Goal: Transaction & Acquisition: Purchase product/service

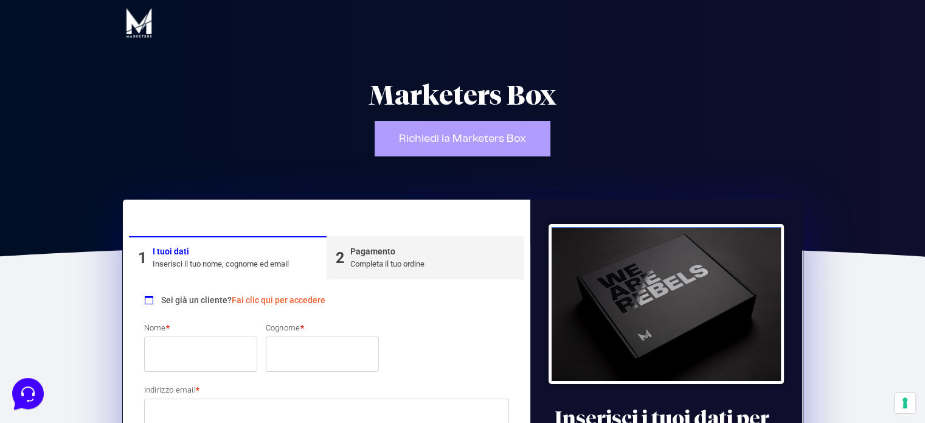
click at [289, 300] on link "Fai clic qui per accedere" at bounding box center [279, 300] width 94 height 10
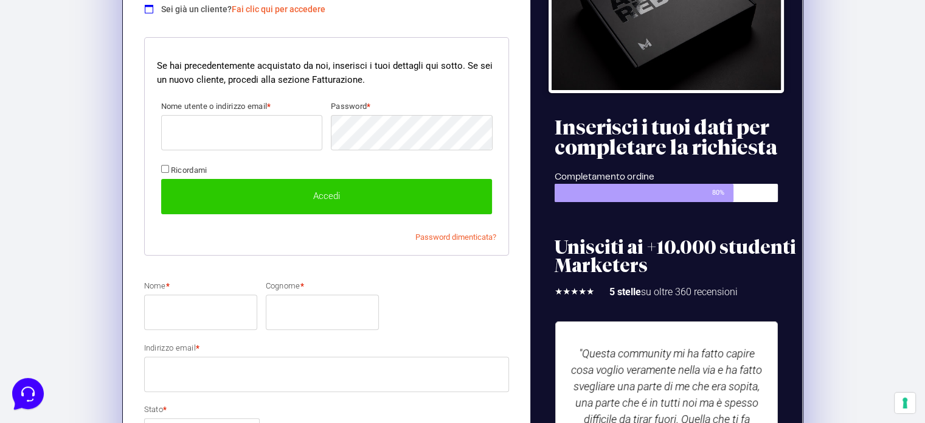
scroll to position [297, 0]
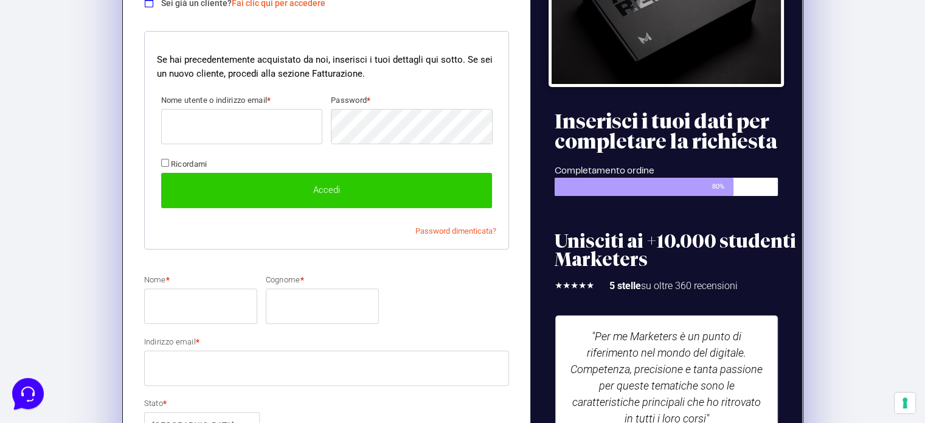
click at [287, 126] on input "Nome utente o indirizzo email *" at bounding box center [241, 126] width 161 height 35
paste input "[EMAIL_ADDRESS][PERSON_NAME][DOMAIN_NAME]"
type input "[EMAIL_ADDRESS][PERSON_NAME][DOMAIN_NAME]"
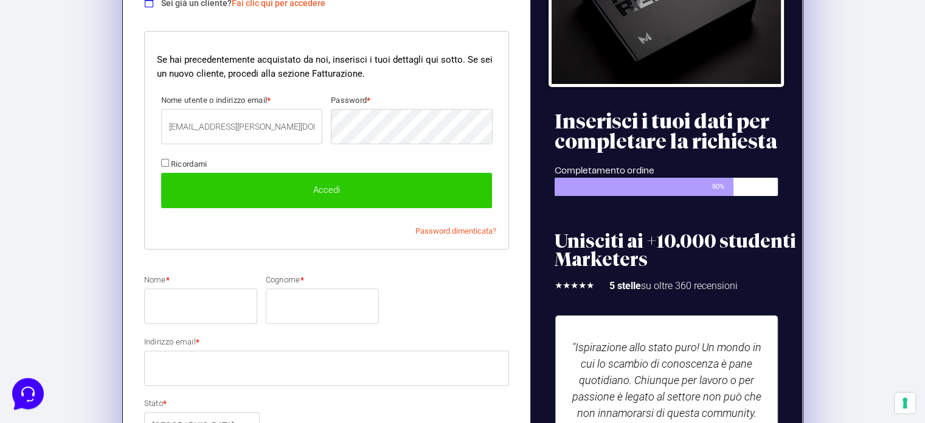
click at [353, 181] on button "Accedi" at bounding box center [327, 190] width 332 height 35
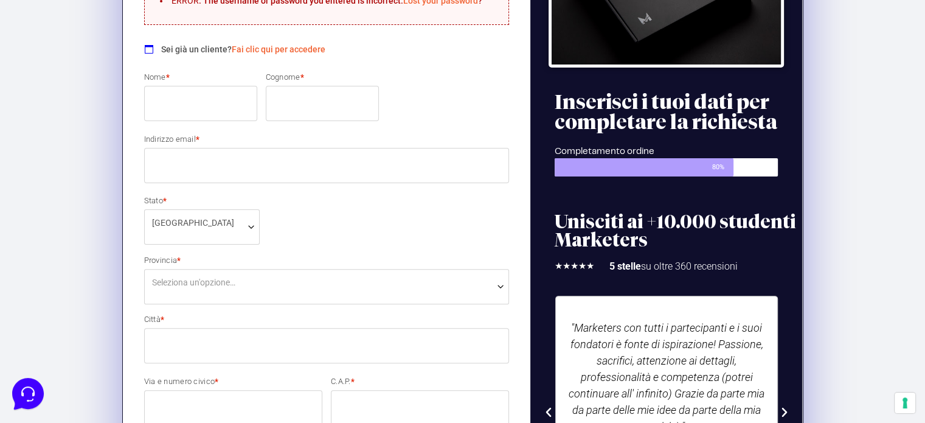
scroll to position [182, 0]
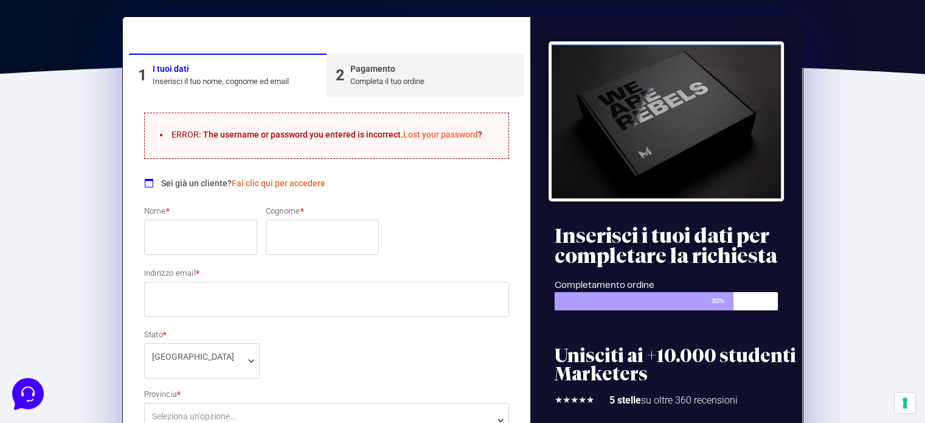
click at [209, 237] on input "Nome *" at bounding box center [200, 237] width 113 height 35
type input "Lorenzo"
type input "Lipani"
click at [229, 284] on input "Indirizzo email *" at bounding box center [327, 299] width 366 height 35
paste input "[EMAIL_ADDRESS][PERSON_NAME][DOMAIN_NAME]"
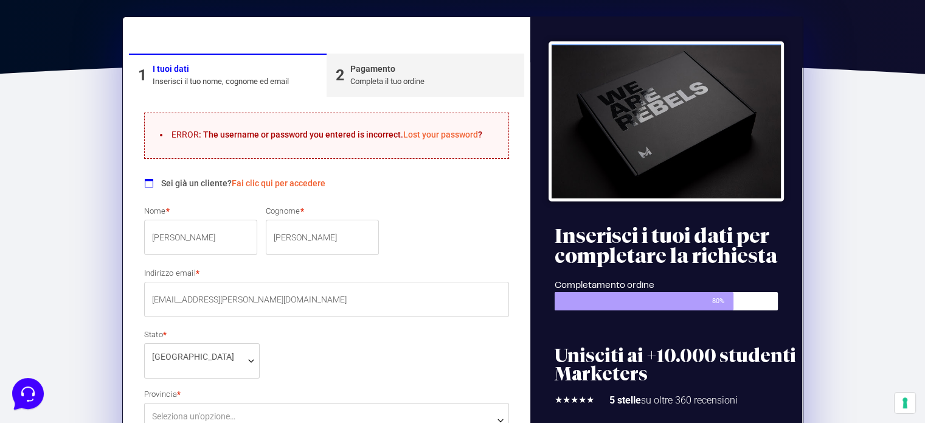
type input "[EMAIL_ADDRESS][PERSON_NAME][DOMAIN_NAME]"
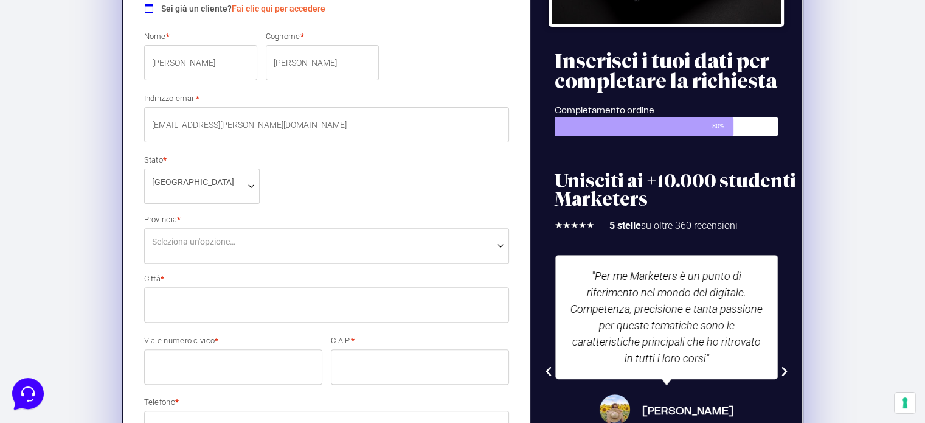
scroll to position [365, 0]
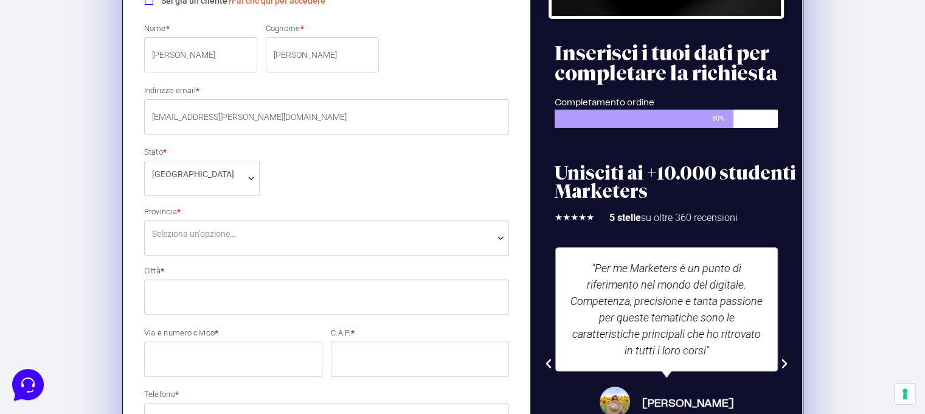
click at [306, 236] on span "Seleziona un'opzione…" at bounding box center [327, 233] width 350 height 13
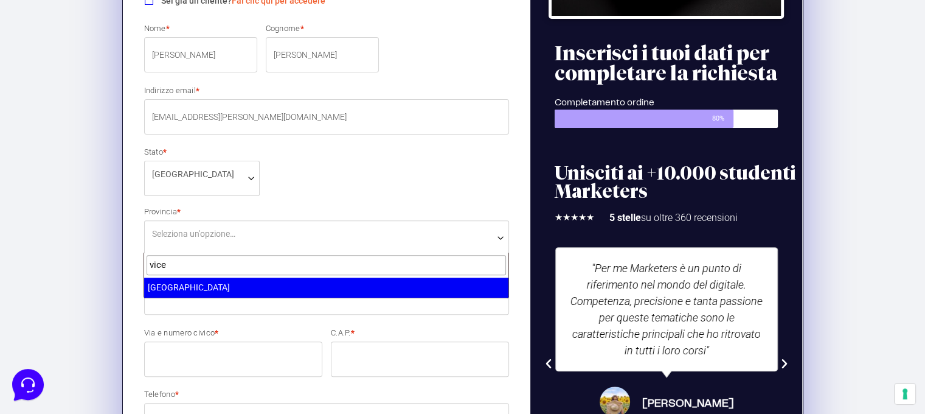
type input "vice"
select select "VI"
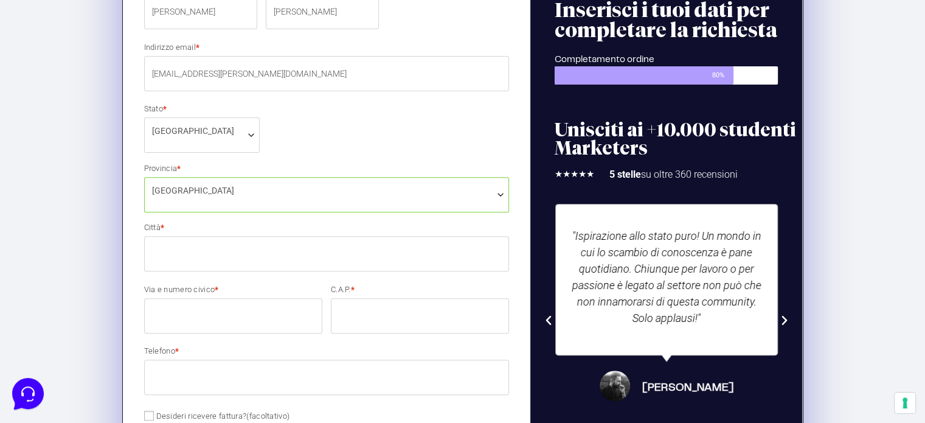
scroll to position [487, 0]
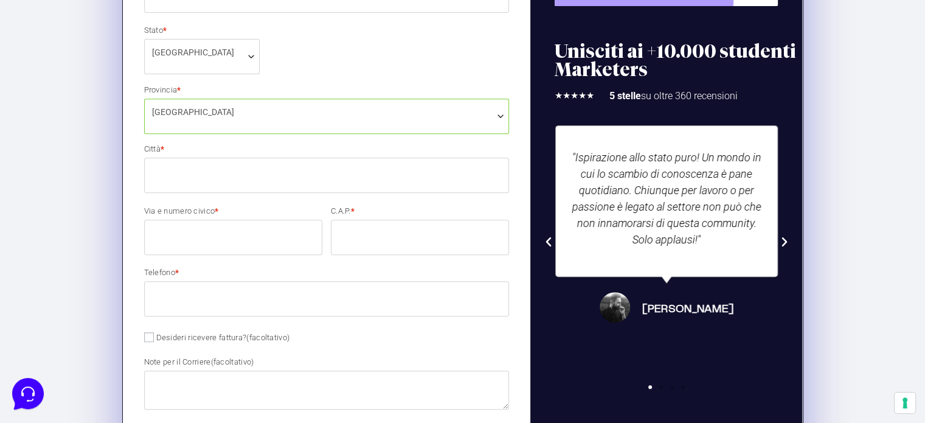
click at [261, 178] on input "Città *" at bounding box center [327, 175] width 366 height 35
type input "[GEOGRAPHIC_DATA]"
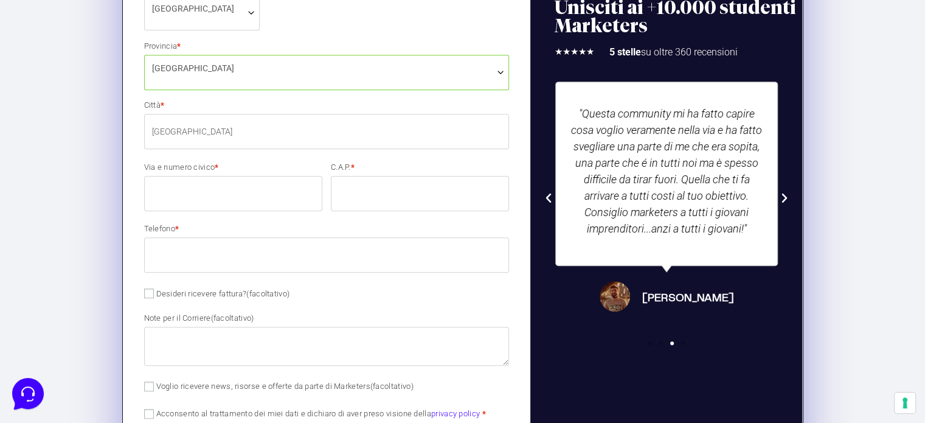
scroll to position [547, 0]
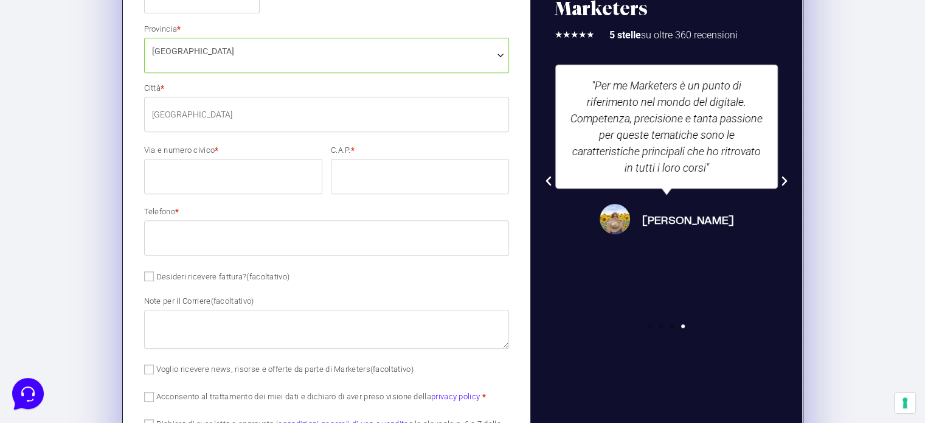
click at [283, 182] on input "Via e numero civico *" at bounding box center [233, 176] width 178 height 35
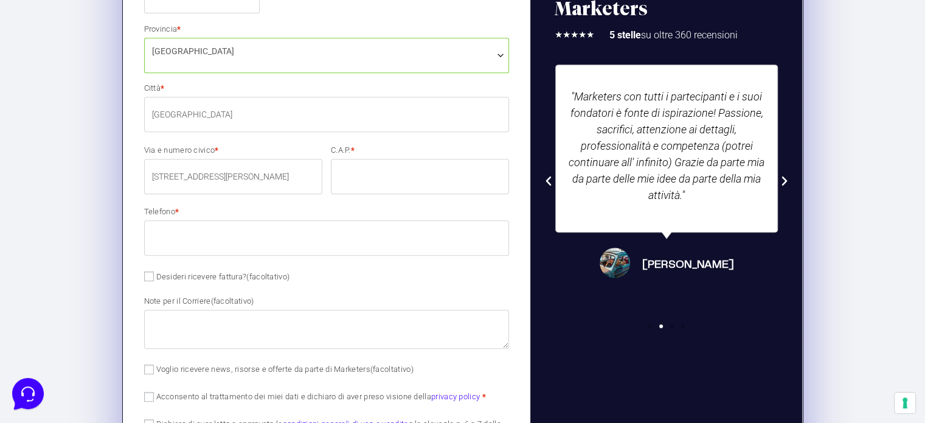
type input "[STREET_ADDRESS][PERSON_NAME]"
click at [414, 172] on input "C.A.P. *" at bounding box center [420, 176] width 178 height 35
type input "36100"
click at [412, 235] on input "Telefono *" at bounding box center [327, 237] width 366 height 35
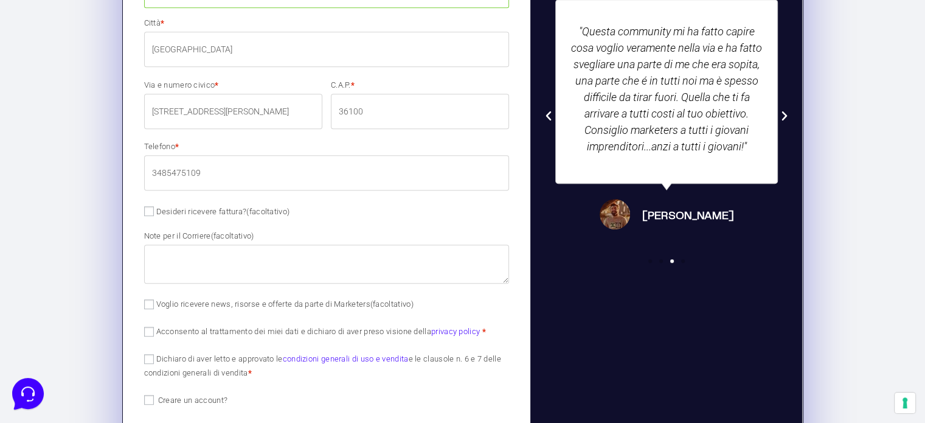
scroll to position [730, 0]
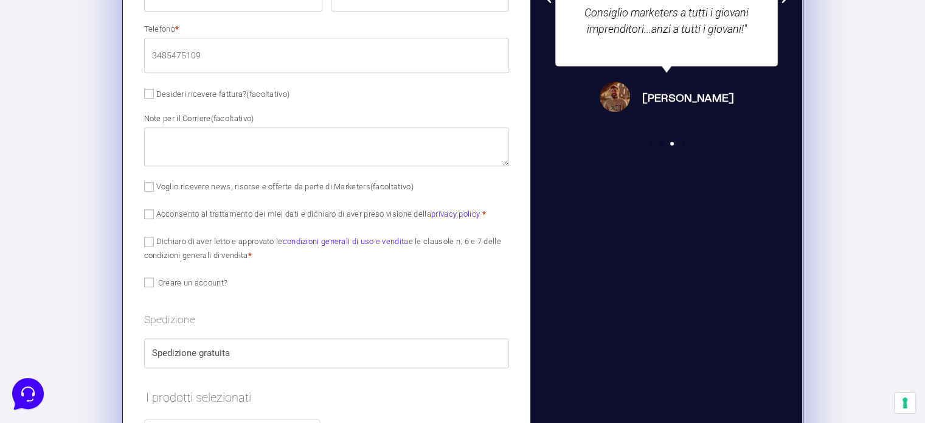
type input "3485475109"
click at [304, 136] on textarea "Note per il Corriere (facoltativo)" at bounding box center [327, 146] width 366 height 39
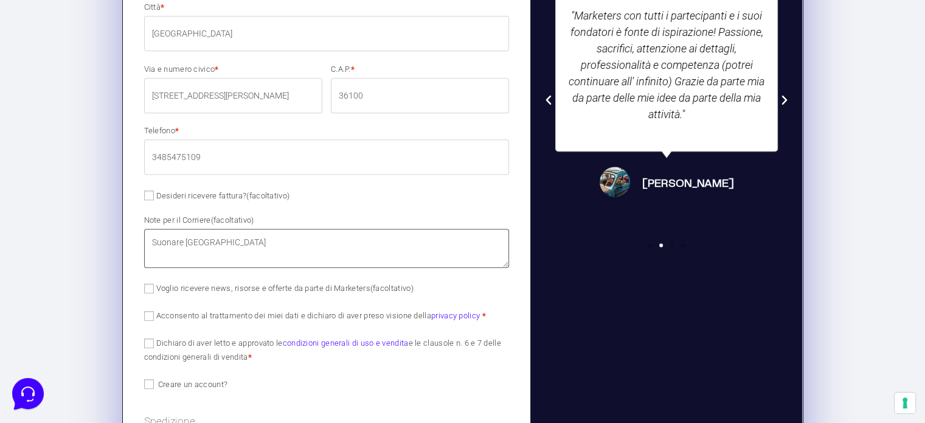
scroll to position [608, 0]
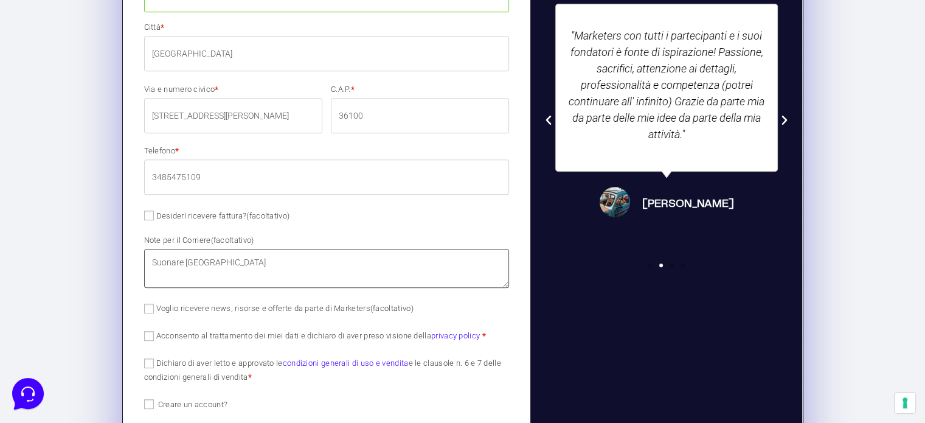
type textarea "Suonare [GEOGRAPHIC_DATA]"
click at [268, 338] on label "Acconsento al trattamento dei miei dati e dichiaro di aver preso visione della …" at bounding box center [315, 335] width 342 height 9
click at [154, 338] on input "Acconsento al trattamento dei miei dati e dichiaro di aver preso visione della …" at bounding box center [149, 336] width 10 height 10
checkbox input "true"
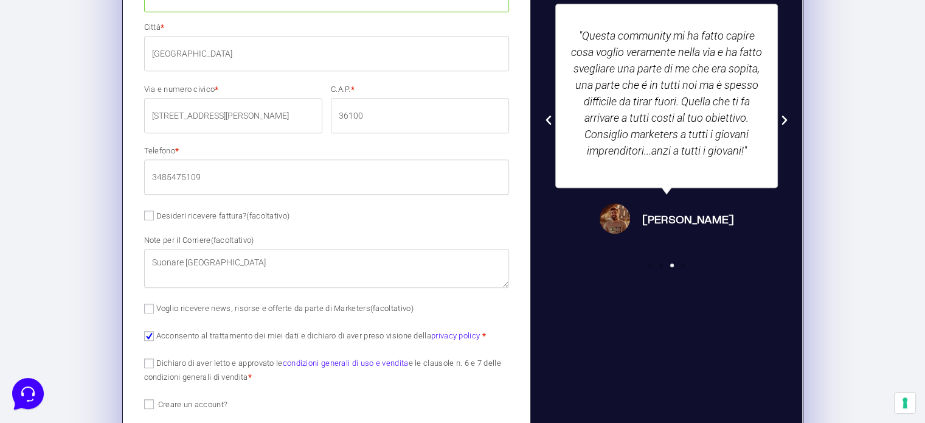
click at [187, 363] on label "Dichiaro di aver letto e approvato le condizioni generali di uso e vendita e le…" at bounding box center [322, 369] width 357 height 23
click at [154, 363] on input "Dichiaro di aver letto e approvato le condizioni generali di uso e vendita e le…" at bounding box center [149, 363] width 10 height 10
checkbox input "true"
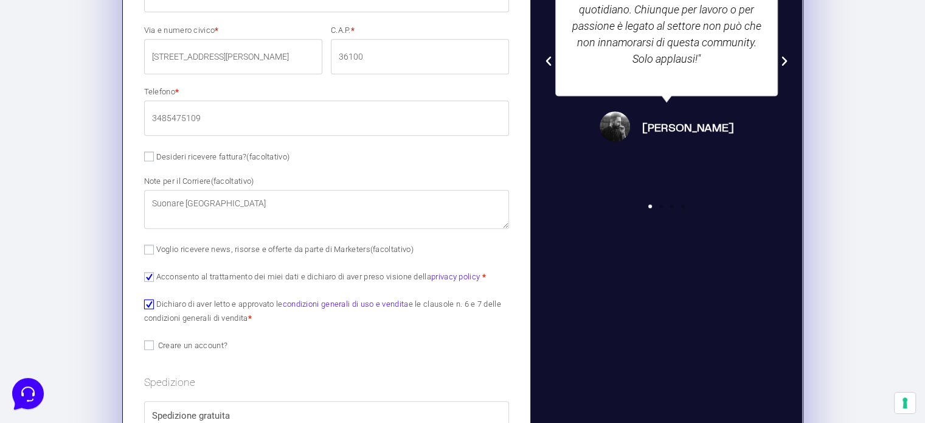
scroll to position [669, 0]
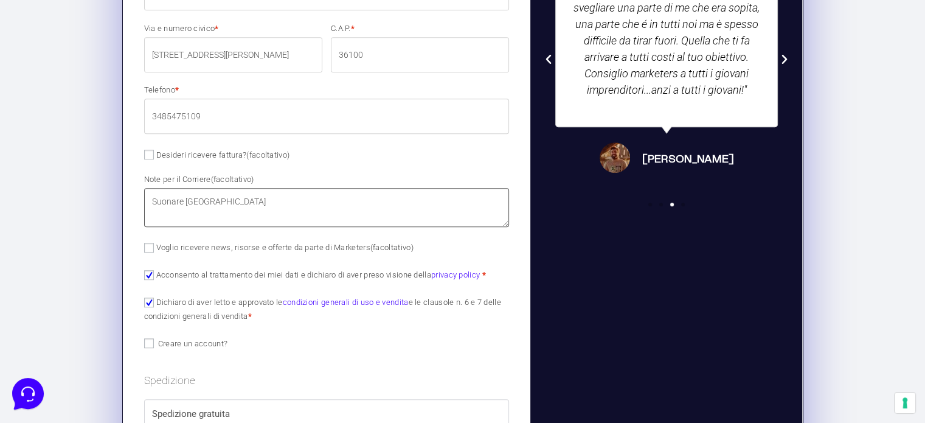
click at [404, 200] on textarea "Suonare [GEOGRAPHIC_DATA]" at bounding box center [327, 207] width 366 height 39
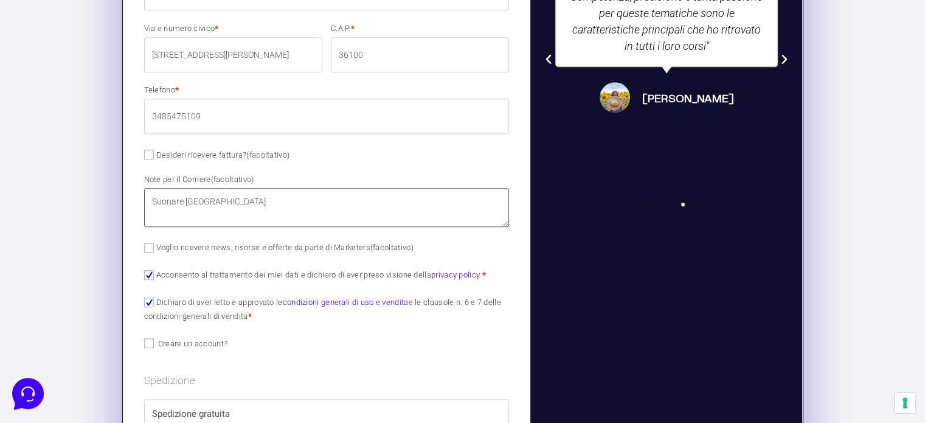
type textarea "Suonare [GEOGRAPHIC_DATA]"
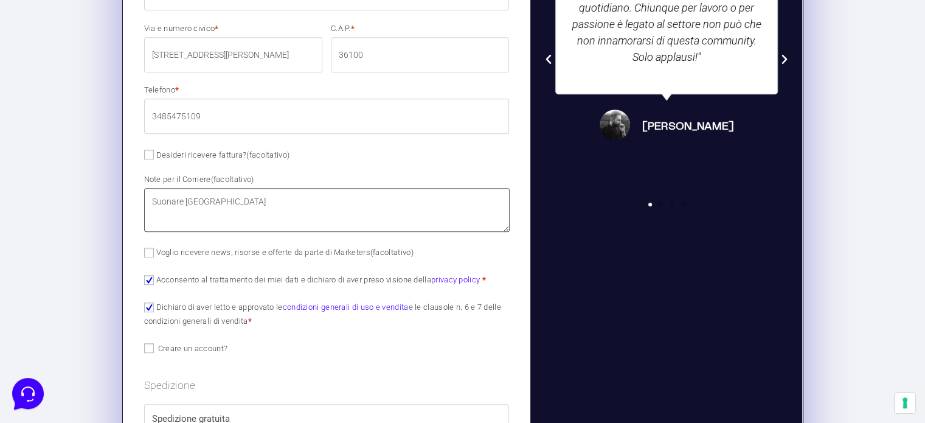
click at [507, 226] on textarea "Suonare [GEOGRAPHIC_DATA]" at bounding box center [327, 210] width 366 height 44
click at [416, 206] on textarea "Suonare [GEOGRAPHIC_DATA]" at bounding box center [327, 210] width 366 height 44
click at [375, 228] on textarea "Suonare [GEOGRAPHIC_DATA]" at bounding box center [327, 210] width 366 height 44
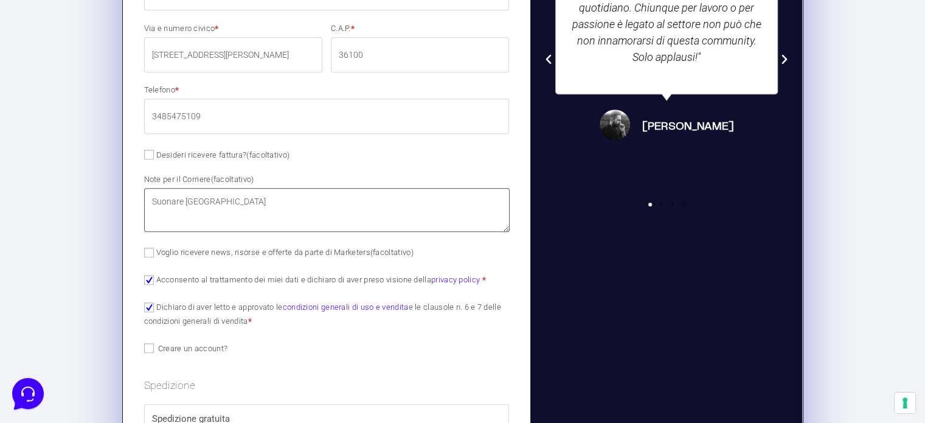
click at [372, 218] on textarea "Suonare [GEOGRAPHIC_DATA]" at bounding box center [327, 210] width 366 height 44
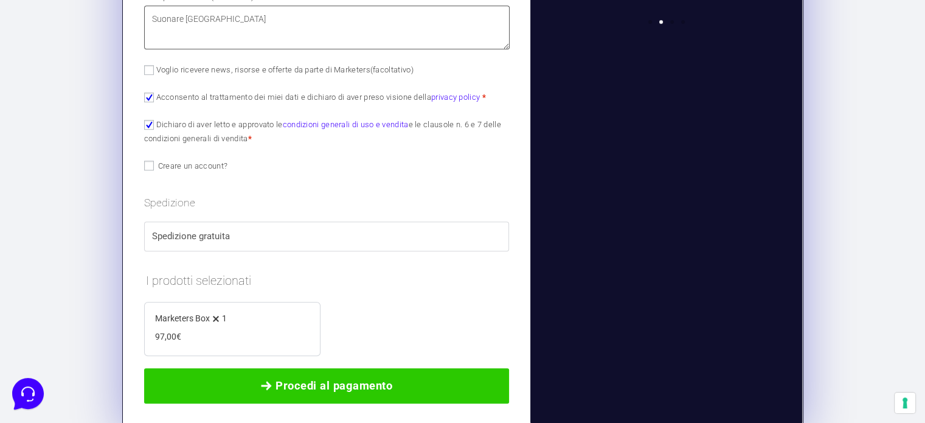
scroll to position [956, 0]
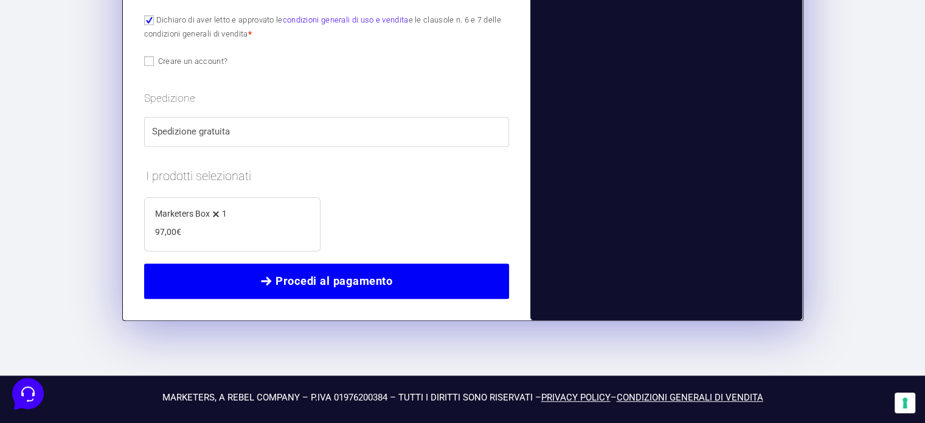
click at [331, 279] on span "Procedi al pagamento" at bounding box center [334, 281] width 117 height 17
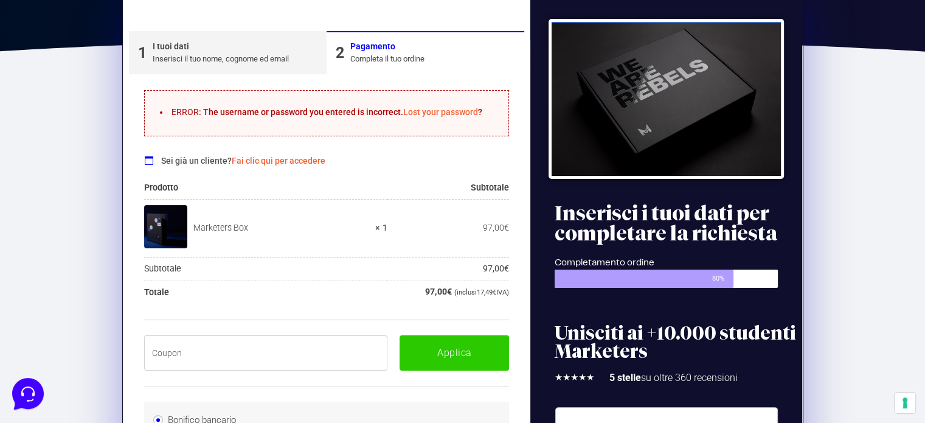
scroll to position [327, 0]
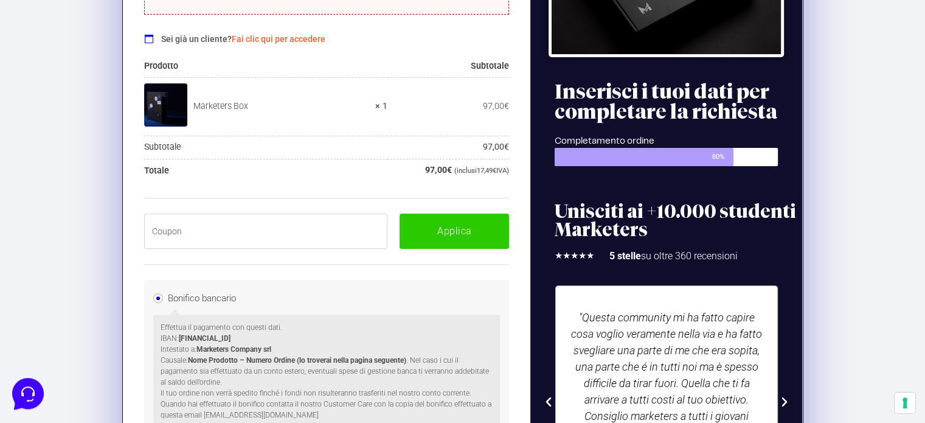
click at [314, 224] on input "text" at bounding box center [266, 231] width 244 height 35
paste input "BOXPRO100OFF"
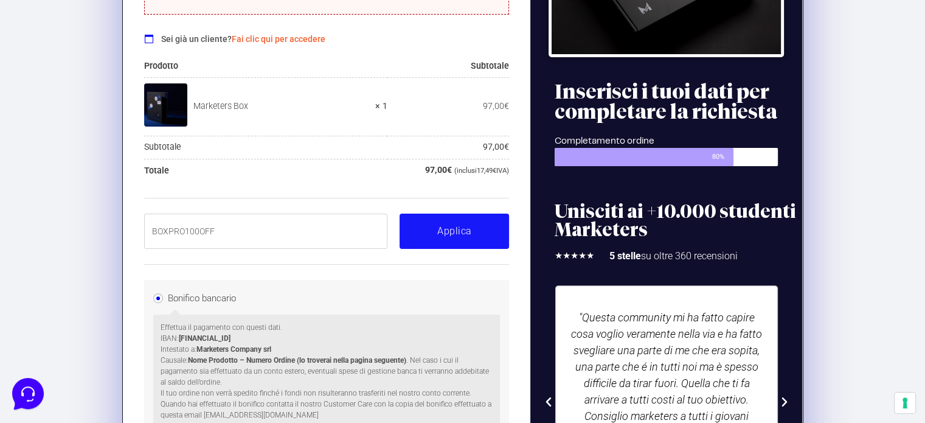
type input "BOXPRO100OFF"
click at [467, 232] on button "Applica" at bounding box center [454, 231] width 109 height 35
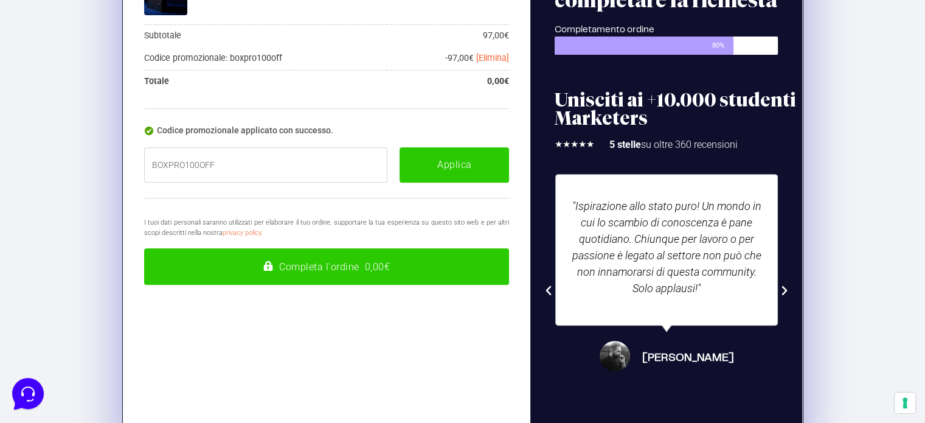
scroll to position [447, 0]
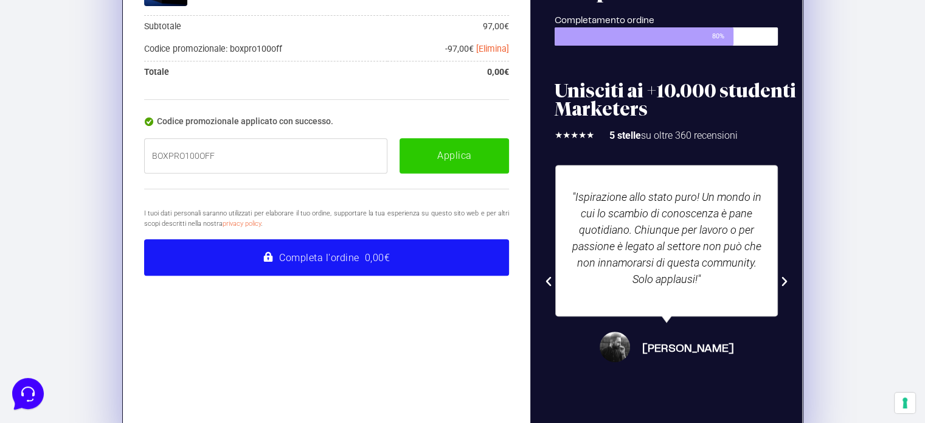
click at [327, 253] on button "Completa l'ordine 0,00€" at bounding box center [327, 257] width 366 height 36
